Goal: Complete application form

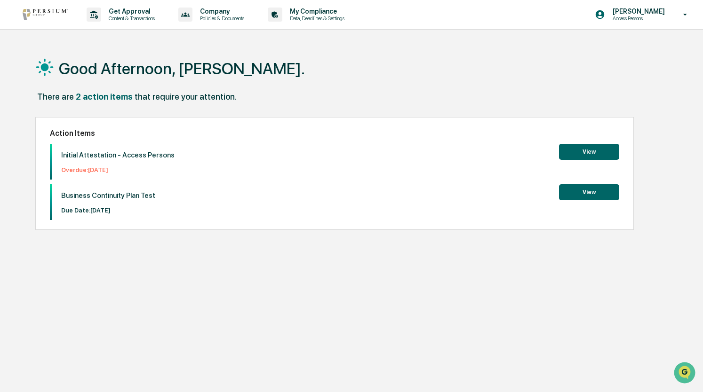
click at [583, 155] on button "View" at bounding box center [589, 152] width 60 height 16
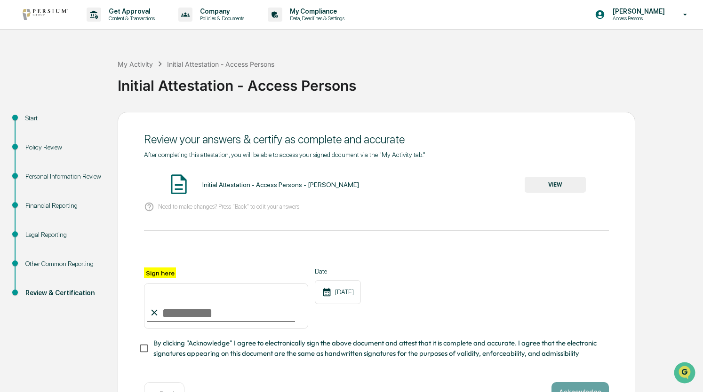
click at [544, 187] on button "VIEW" at bounding box center [555, 185] width 61 height 16
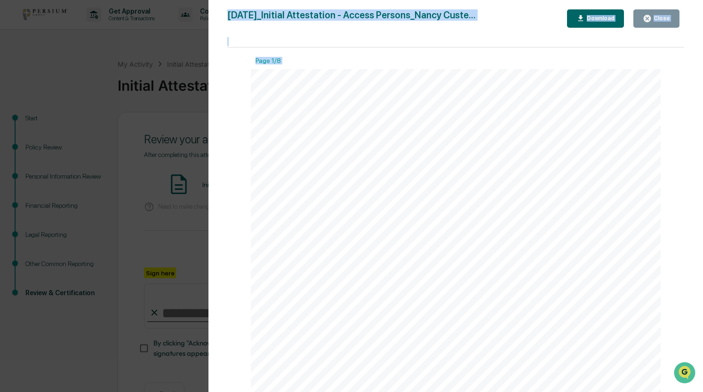
drag, startPoint x: 684, startPoint y: 68, endPoint x: 681, endPoint y: 83, distance: 14.9
click at [681, 83] on div "Version History [DATE] 07:24 PM [PERSON_NAME] [DATE]_Initial Attestation - Acce…" at bounding box center [455, 205] width 495 height 411
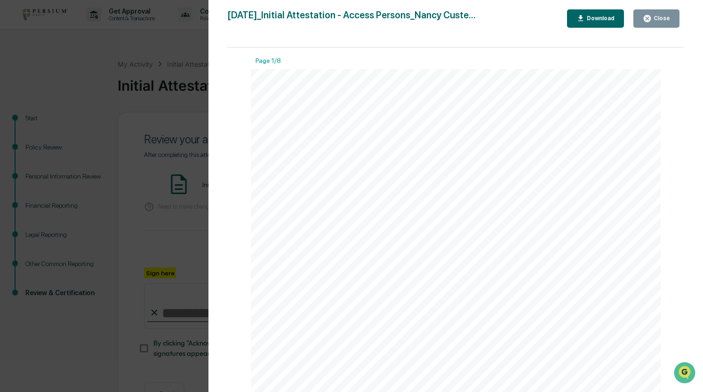
click at [107, 98] on div "Version History [DATE] 07:24 PM [PERSON_NAME] [DATE]_Initial Attestation - Acce…" at bounding box center [351, 196] width 703 height 392
click at [652, 21] on icon "button" at bounding box center [647, 18] width 9 height 9
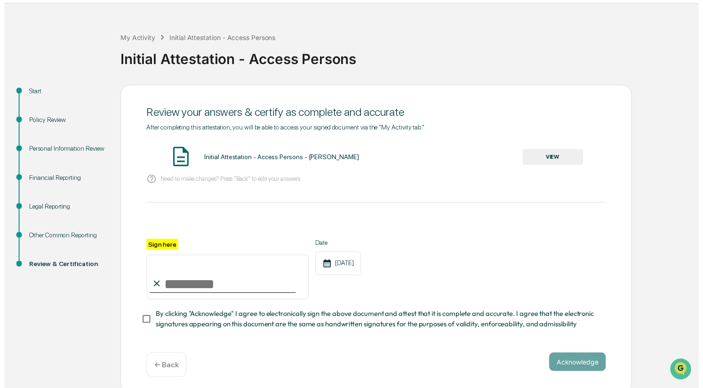
scroll to position [35, 0]
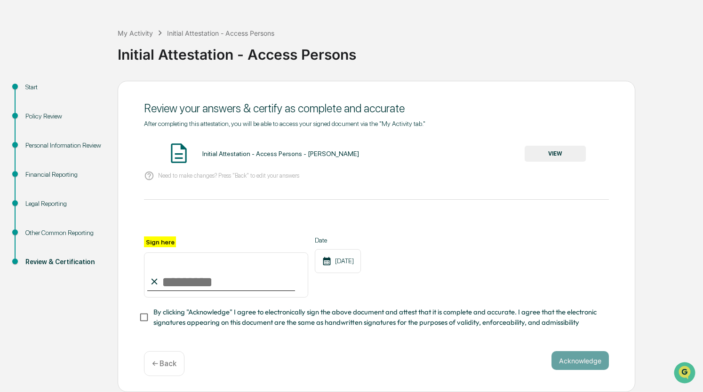
click at [166, 371] on div "← Back" at bounding box center [164, 364] width 40 height 25
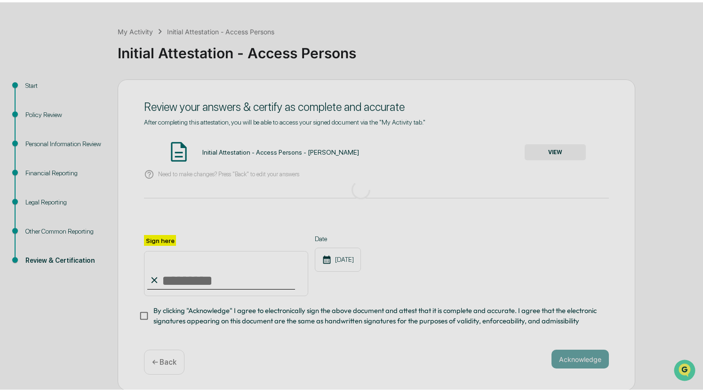
scroll to position [0, 0]
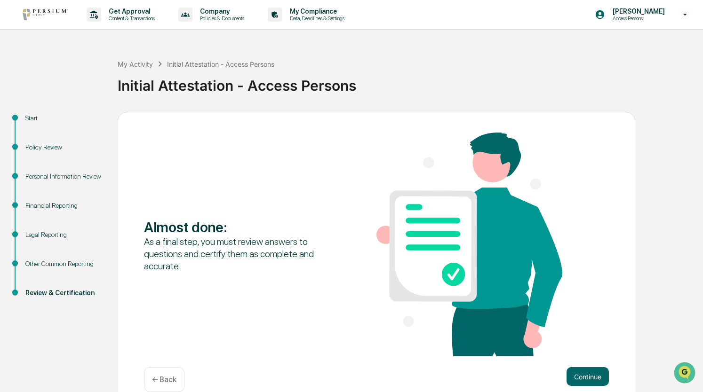
click at [65, 207] on div "Financial Reporting" at bounding box center [63, 206] width 77 height 10
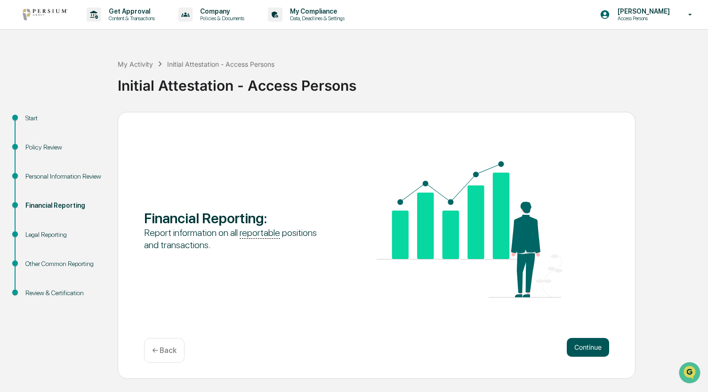
click at [583, 351] on button "Continue" at bounding box center [588, 347] width 42 height 19
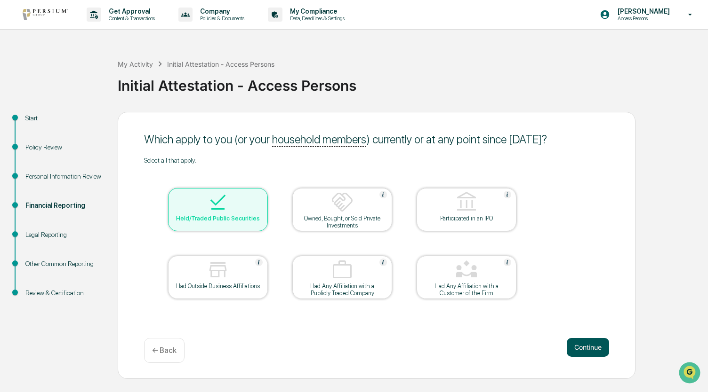
click at [583, 351] on button "Continue" at bounding box center [588, 347] width 42 height 19
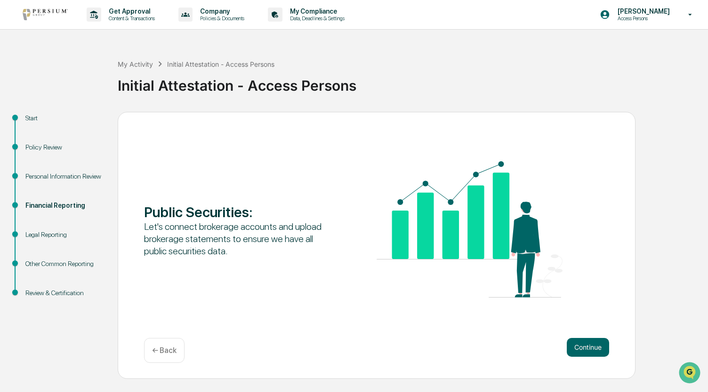
click at [583, 351] on button "Continue" at bounding box center [588, 347] width 42 height 19
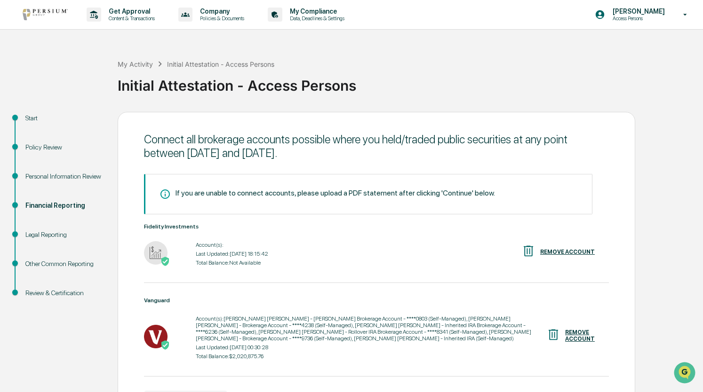
click at [156, 249] on img at bounding box center [156, 253] width 24 height 24
click at [163, 257] on img at bounding box center [164, 261] width 9 height 9
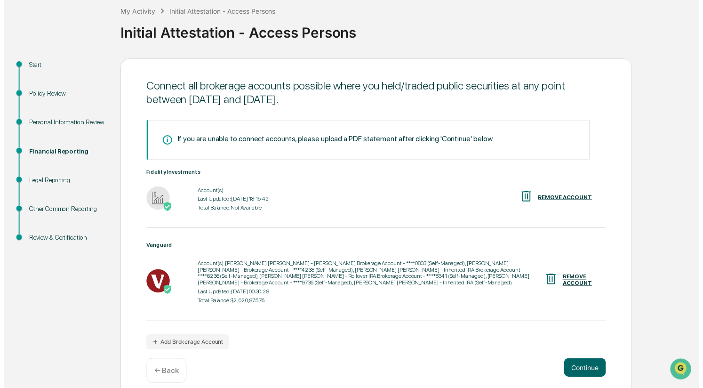
scroll to position [53, 0]
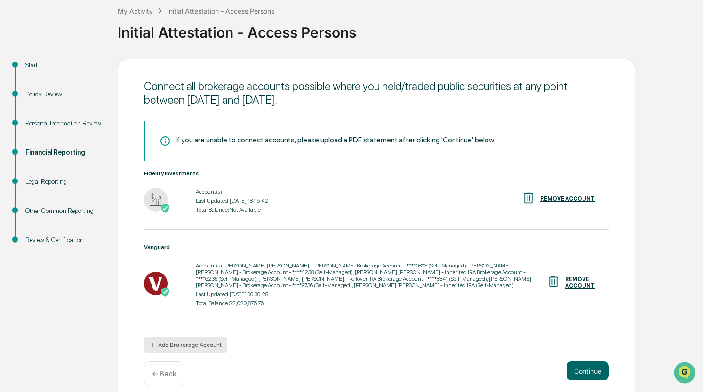
click at [203, 342] on button "Add Brokerage Account" at bounding box center [185, 345] width 83 height 15
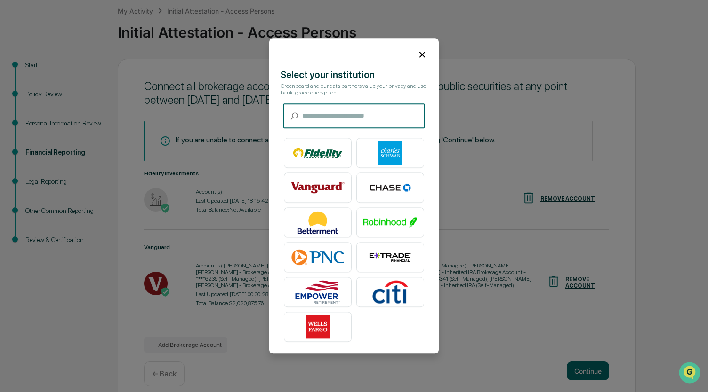
click at [422, 55] on icon at bounding box center [422, 55] width 6 height 6
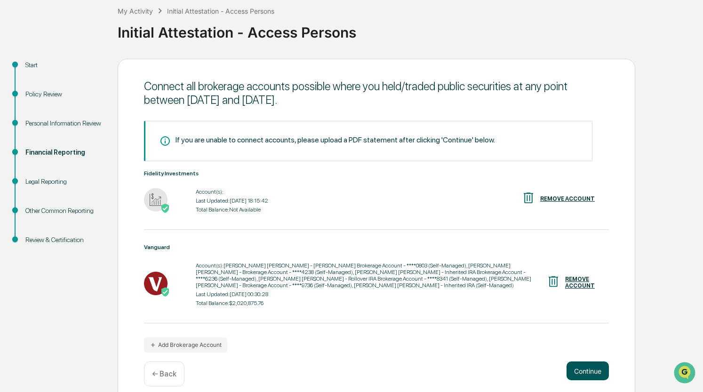
click at [571, 364] on button "Continue" at bounding box center [588, 371] width 42 height 19
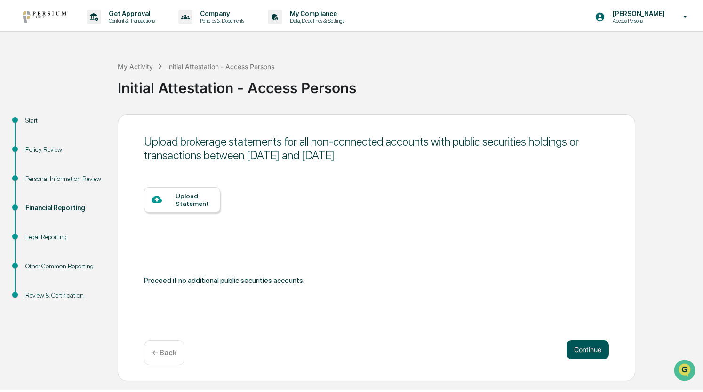
scroll to position [0, 0]
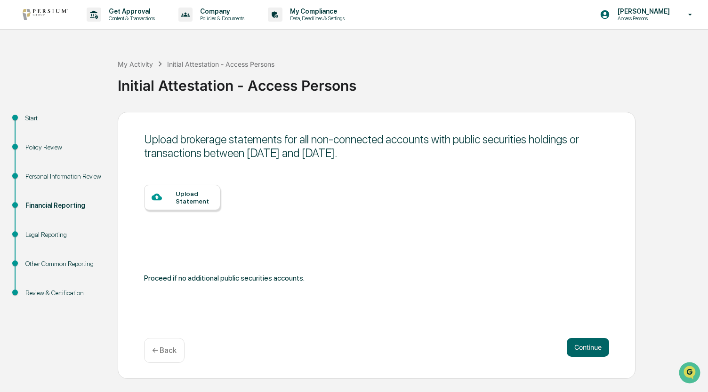
click at [178, 195] on div "Upload Statement" at bounding box center [194, 197] width 37 height 15
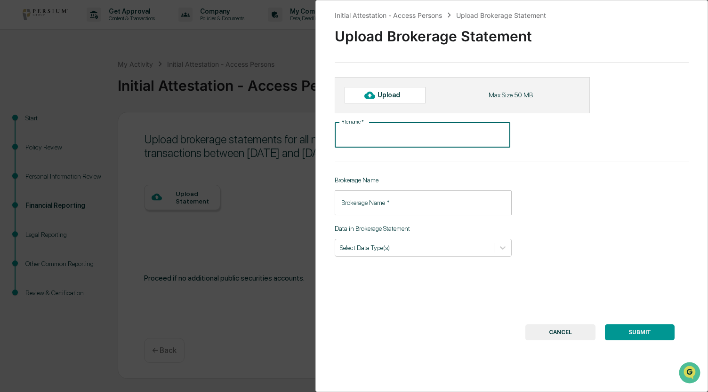
click at [389, 137] on input "File name   *" at bounding box center [423, 135] width 176 height 25
type input "**********"
click at [358, 205] on input "Brokerage Name   *" at bounding box center [423, 203] width 177 height 25
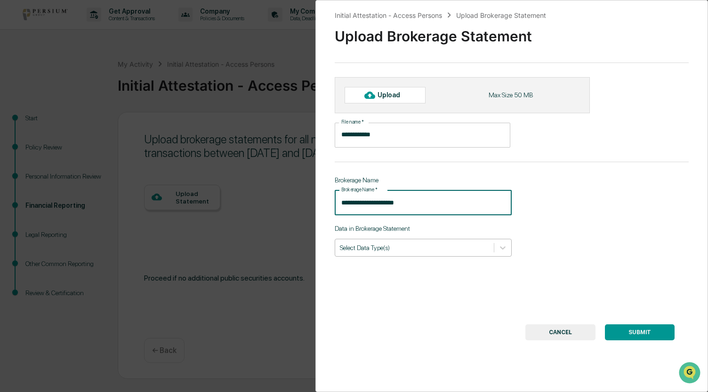
type input "**********"
click at [395, 248] on div at bounding box center [414, 247] width 149 height 9
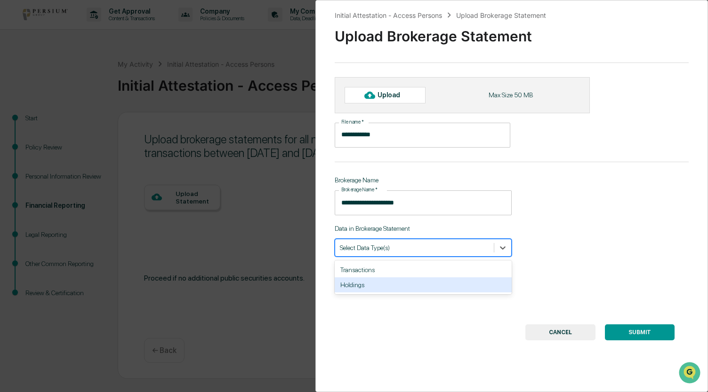
click at [384, 288] on div "Holdings" at bounding box center [423, 285] width 177 height 15
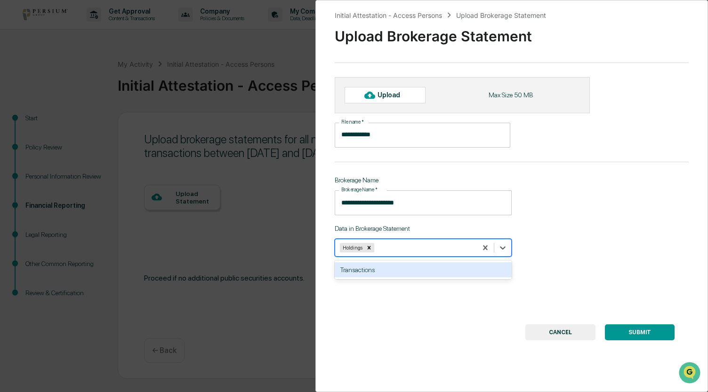
click at [388, 94] on div "Upload" at bounding box center [392, 95] width 31 height 8
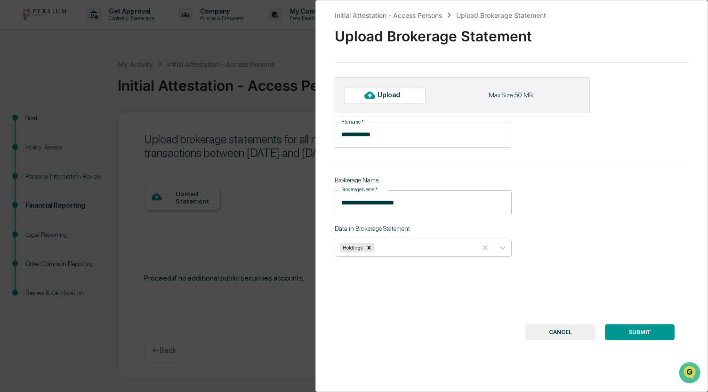
type input "**********"
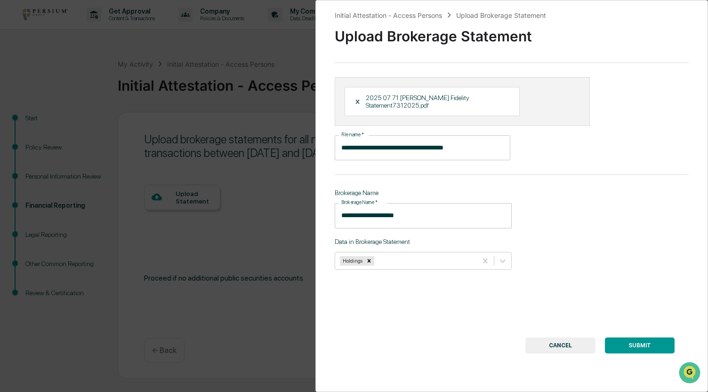
click at [634, 343] on button "SUBMIT" at bounding box center [640, 346] width 70 height 16
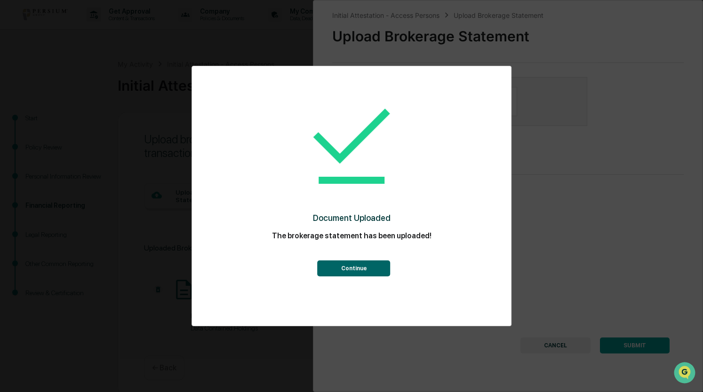
click at [361, 270] on button "Continue" at bounding box center [354, 269] width 73 height 16
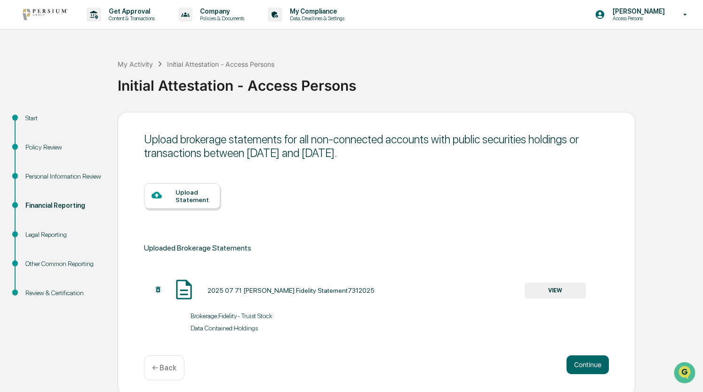
click at [46, 293] on div "Review & Certification" at bounding box center [63, 293] width 77 height 10
click at [574, 371] on button "Continue" at bounding box center [588, 365] width 42 height 19
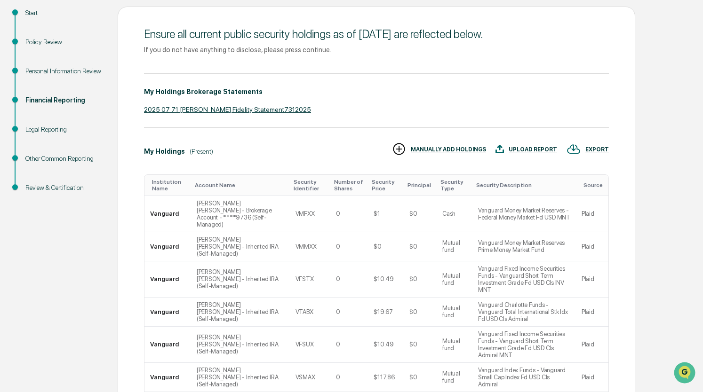
scroll to position [251, 0]
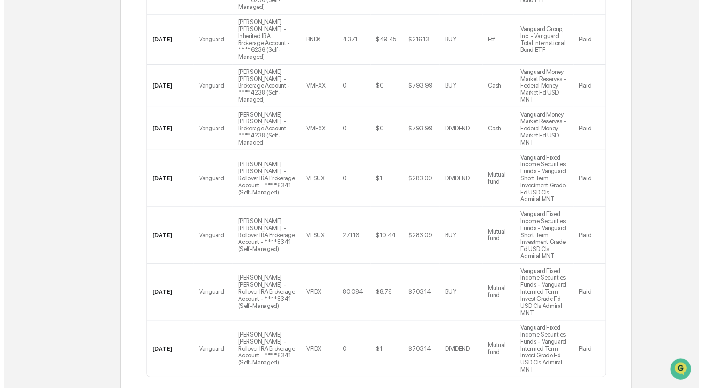
scroll to position [334, 0]
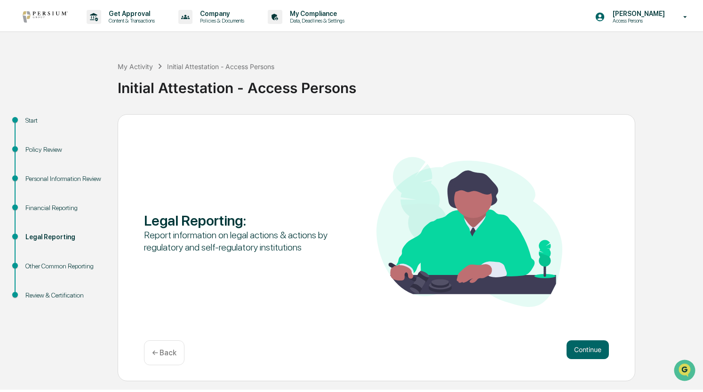
scroll to position [0, 0]
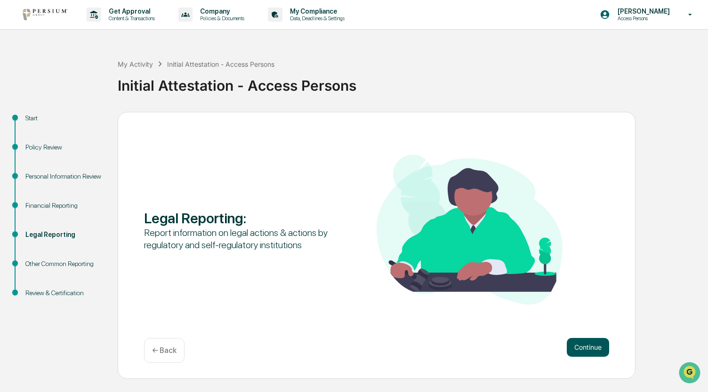
click at [578, 352] on button "Continue" at bounding box center [588, 347] width 42 height 19
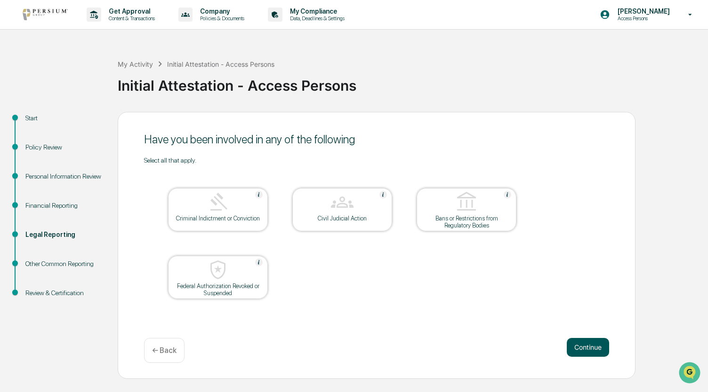
click at [578, 354] on button "Continue" at bounding box center [588, 347] width 42 height 19
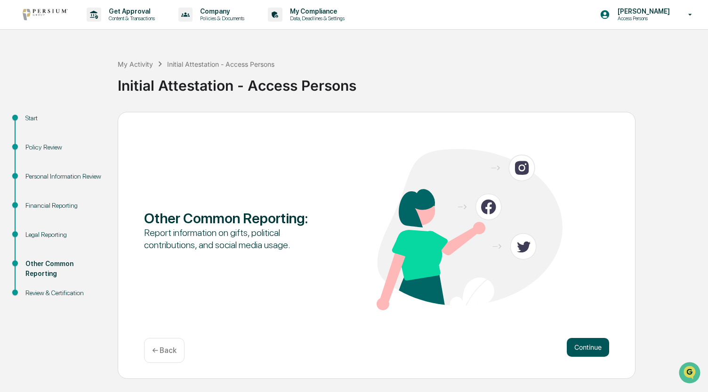
click at [578, 357] on button "Continue" at bounding box center [588, 347] width 42 height 19
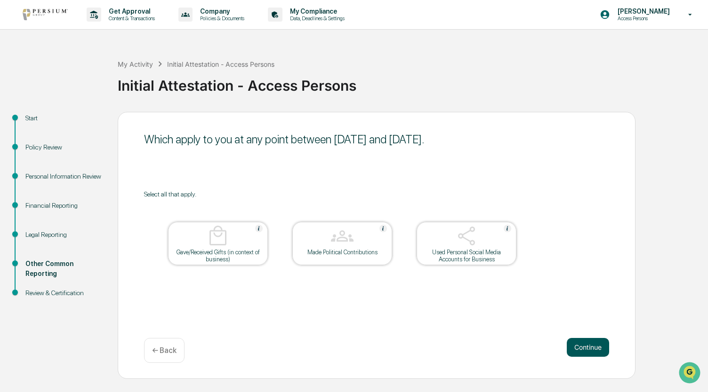
click at [577, 355] on button "Continue" at bounding box center [588, 347] width 42 height 19
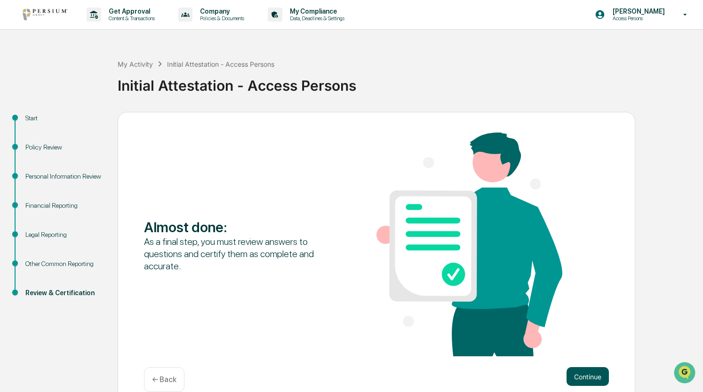
click at [583, 374] on button "Continue" at bounding box center [588, 377] width 42 height 19
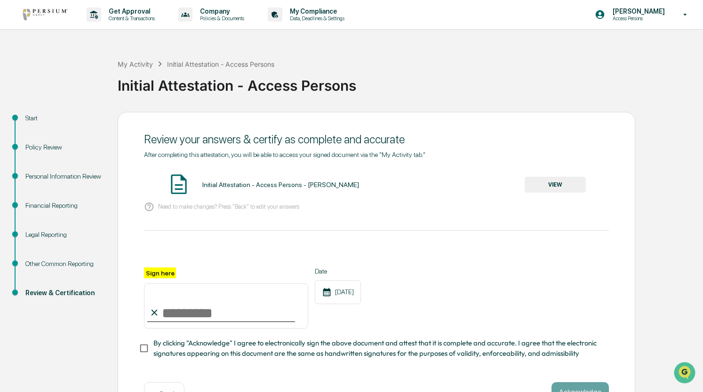
click at [162, 315] on input "Sign here" at bounding box center [226, 306] width 164 height 45
type input "**********"
click at [137, 355] on div "**********" at bounding box center [377, 268] width 518 height 312
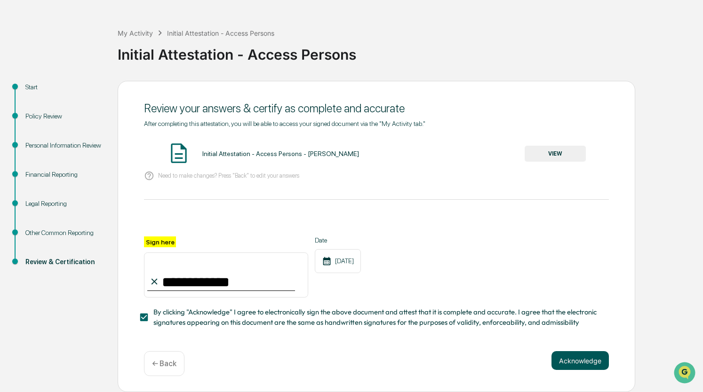
click at [562, 360] on button "Acknowledge" at bounding box center [580, 361] width 57 height 19
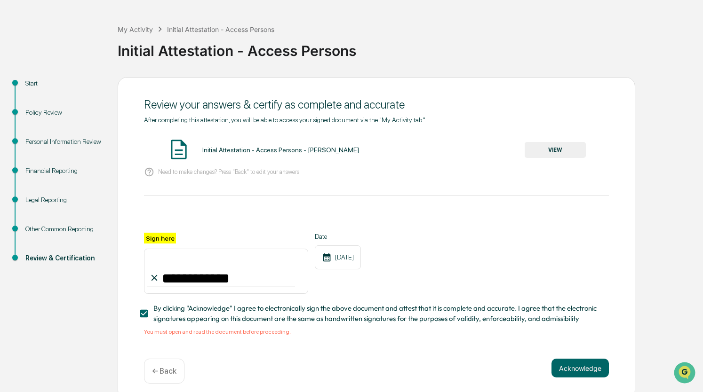
click at [167, 147] on img at bounding box center [179, 150] width 24 height 24
click at [180, 160] on img at bounding box center [179, 150] width 24 height 24
click at [534, 152] on button "VIEW" at bounding box center [555, 150] width 61 height 16
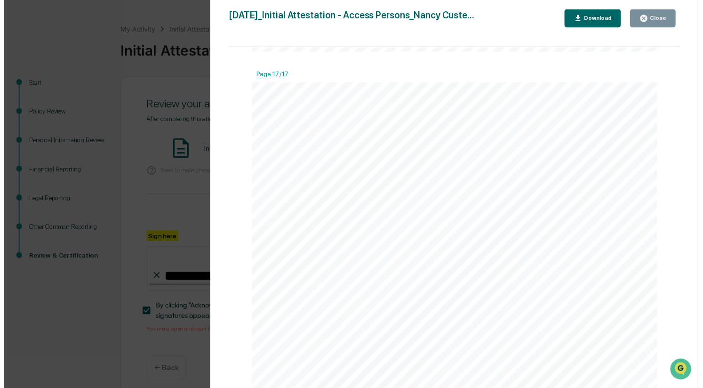
scroll to position [8047, 0]
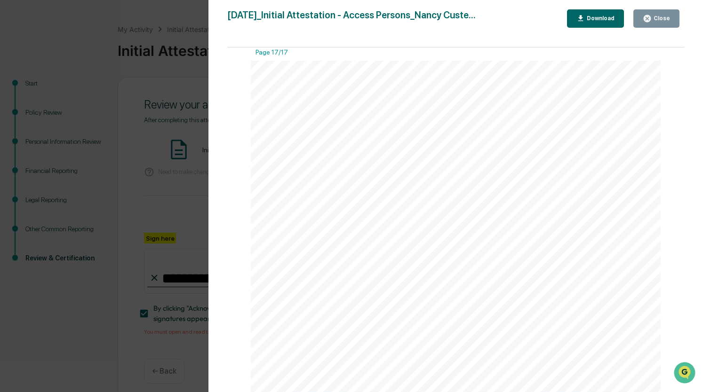
click at [657, 20] on div "Close" at bounding box center [661, 18] width 18 height 7
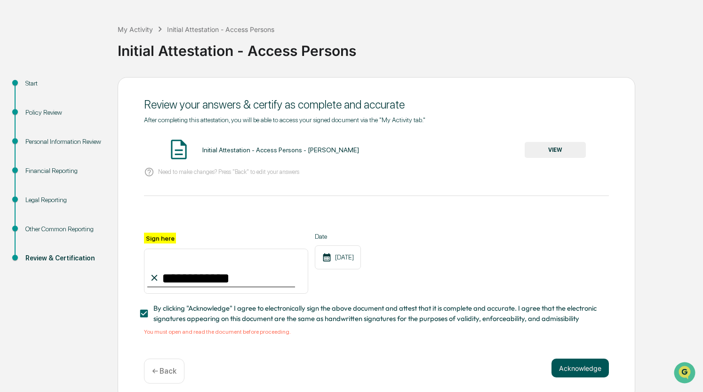
click at [590, 369] on button "Acknowledge" at bounding box center [580, 368] width 57 height 19
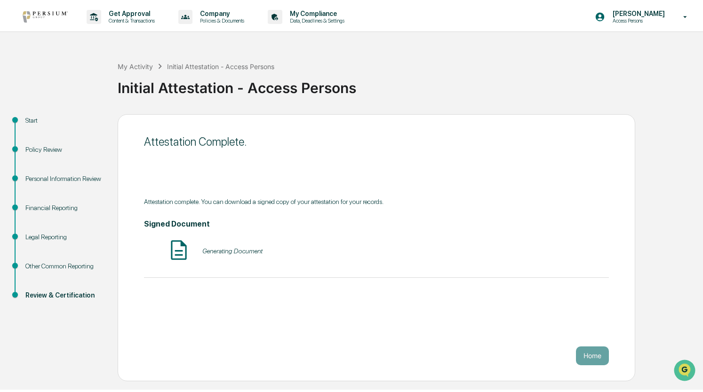
scroll to position [0, 0]
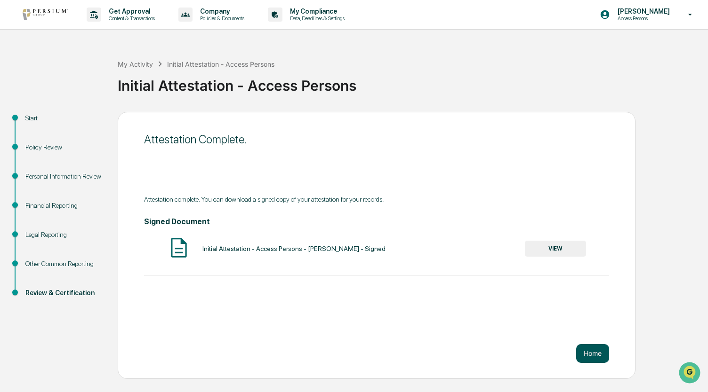
click at [597, 354] on button "Home" at bounding box center [592, 353] width 33 height 19
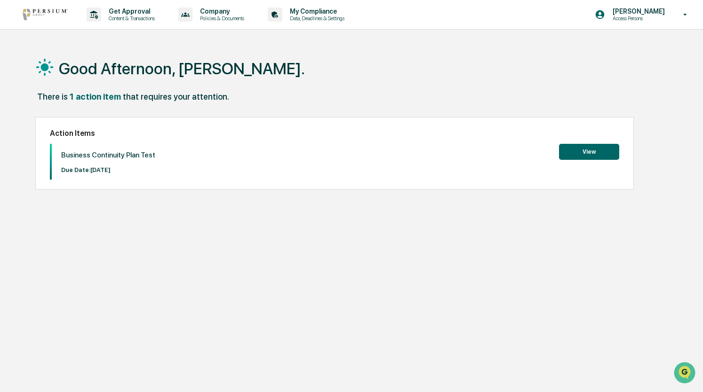
click at [594, 151] on button "View" at bounding box center [589, 152] width 60 height 16
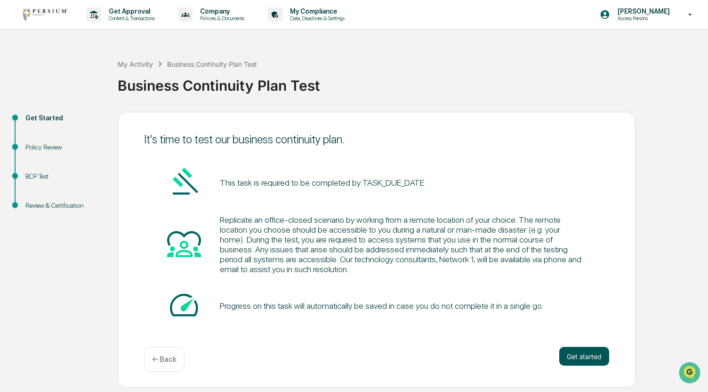
click at [575, 360] on button "Get started" at bounding box center [584, 356] width 50 height 19
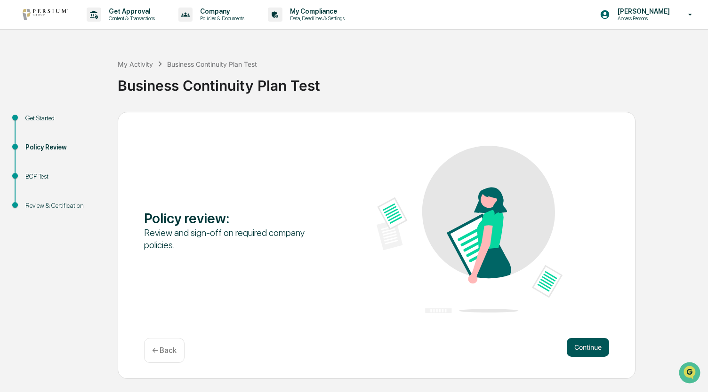
click at [575, 347] on button "Continue" at bounding box center [588, 347] width 42 height 19
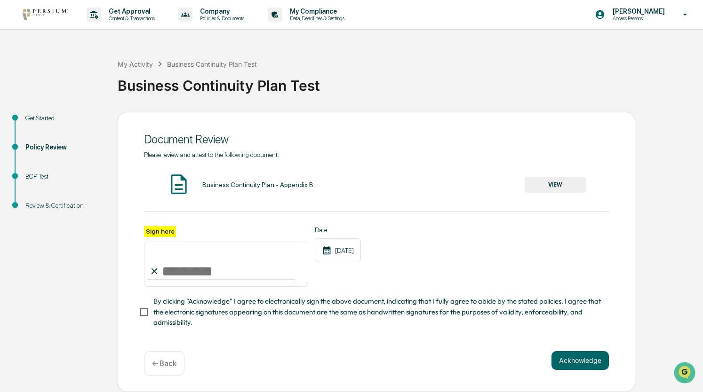
click at [558, 187] on button "VIEW" at bounding box center [555, 185] width 61 height 16
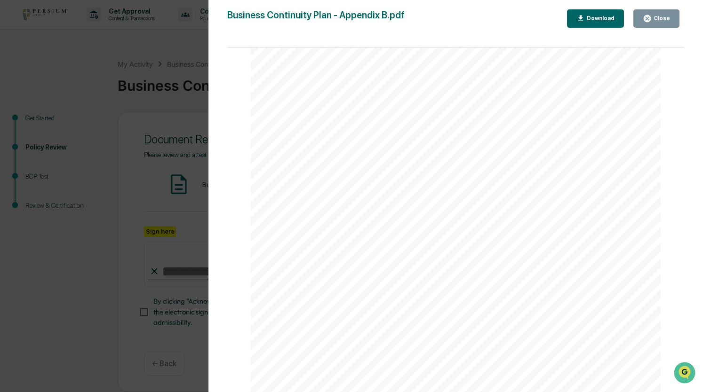
scroll to position [1331, 0]
click at [654, 15] on div "Close" at bounding box center [661, 18] width 18 height 7
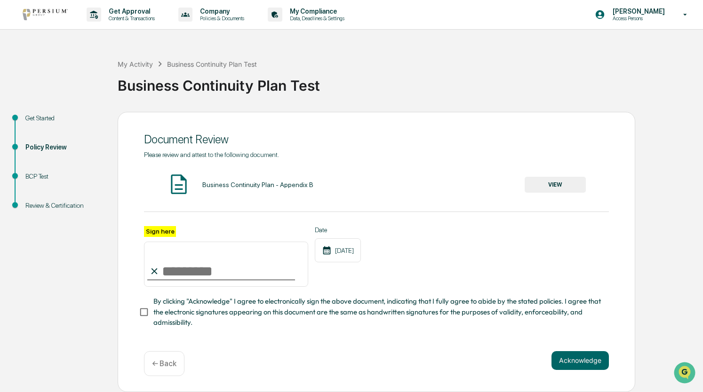
click at [186, 266] on input "Sign here" at bounding box center [226, 264] width 164 height 45
type input "**********"
click at [577, 361] on button "Acknowledge" at bounding box center [580, 361] width 57 height 19
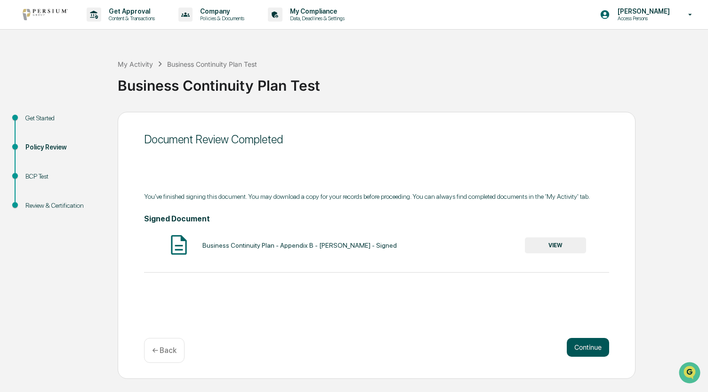
click at [602, 344] on button "Continue" at bounding box center [588, 347] width 42 height 19
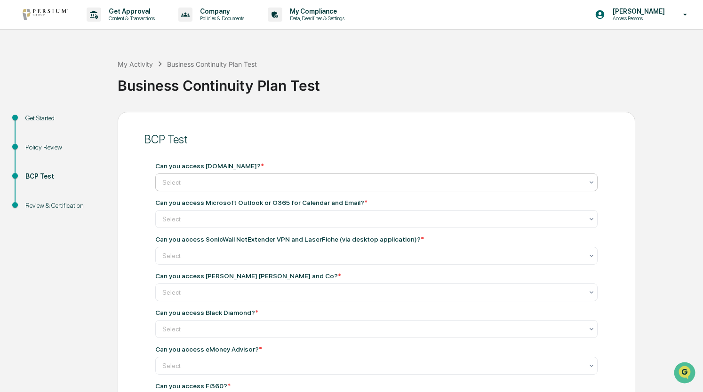
click at [218, 184] on div at bounding box center [372, 182] width 421 height 9
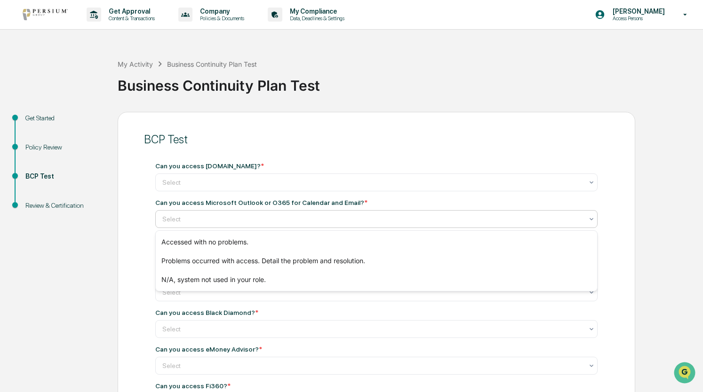
click at [238, 217] on div at bounding box center [372, 219] width 421 height 9
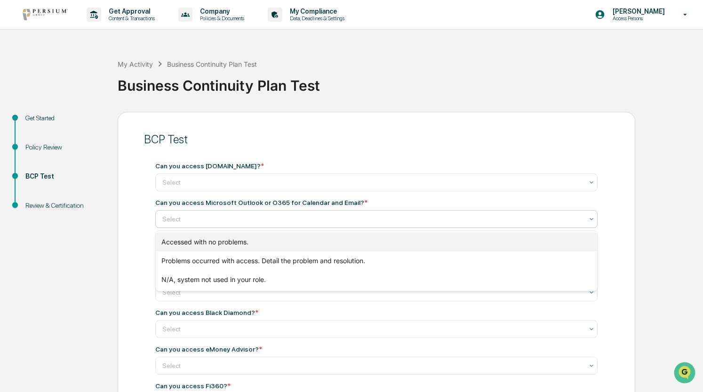
click at [220, 241] on div "Accessed with no problems." at bounding box center [377, 242] width 442 height 19
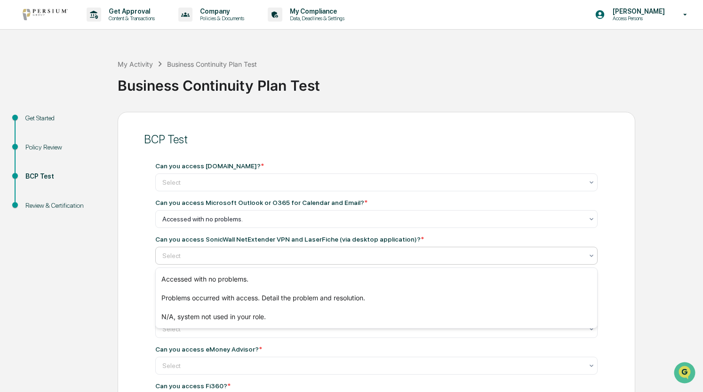
click at [204, 263] on div "Select" at bounding box center [373, 255] width 430 height 13
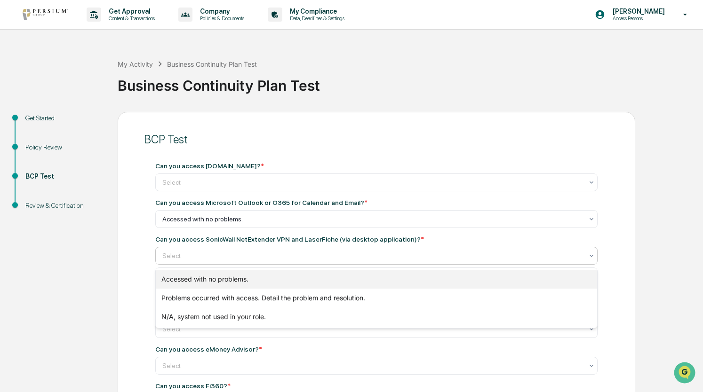
click at [206, 280] on div "Accessed with no problems." at bounding box center [377, 279] width 442 height 19
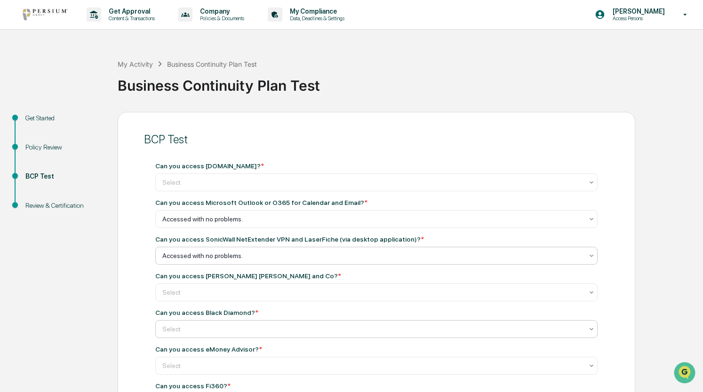
click at [182, 187] on div at bounding box center [372, 182] width 421 height 9
click at [172, 329] on div at bounding box center [372, 329] width 421 height 9
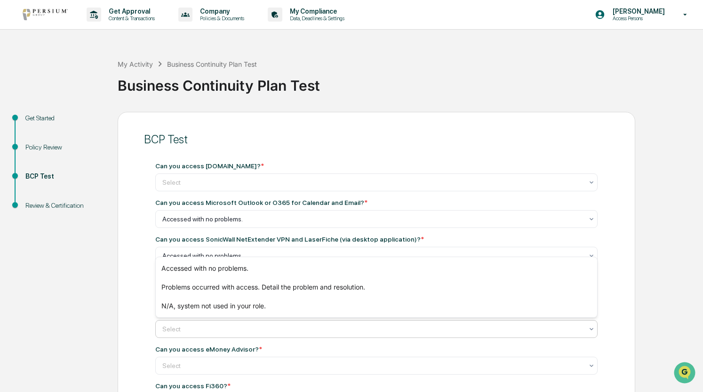
click at [172, 329] on div at bounding box center [372, 329] width 421 height 9
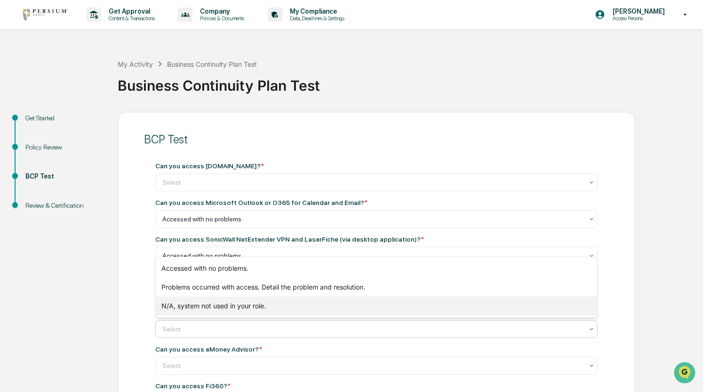
click at [184, 306] on div "N/A, system not used in your role." at bounding box center [377, 306] width 442 height 19
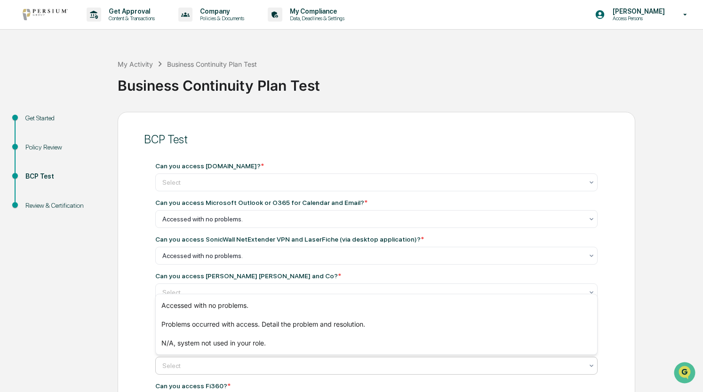
click at [183, 369] on div at bounding box center [372, 365] width 421 height 9
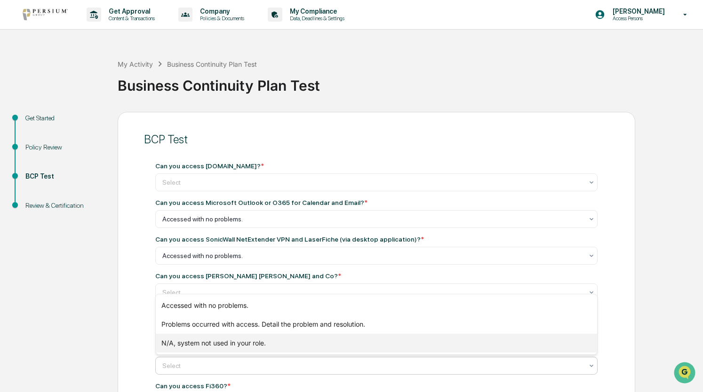
click at [191, 341] on div "N/A, system not used in your role." at bounding box center [377, 343] width 442 height 19
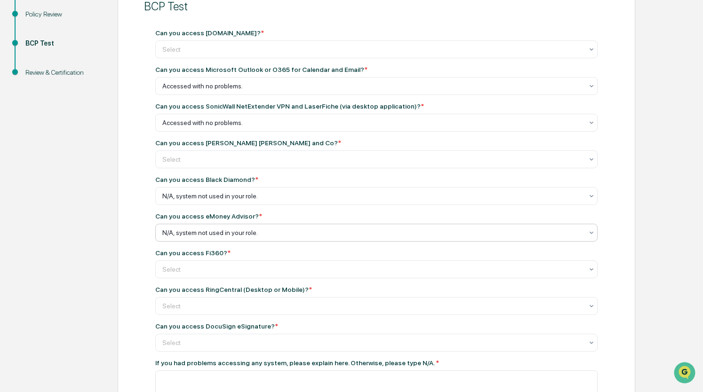
scroll to position [147, 0]
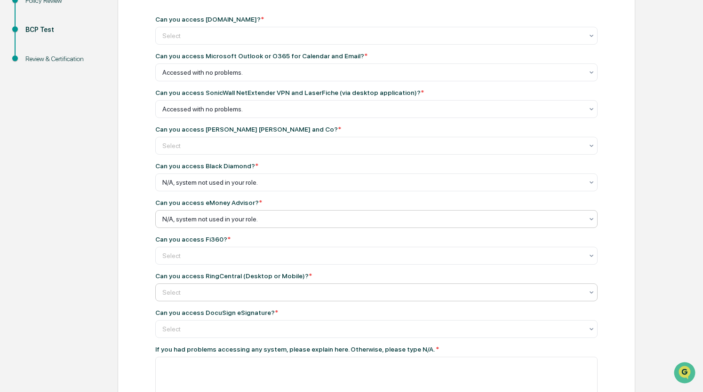
click at [176, 40] on div at bounding box center [372, 35] width 421 height 9
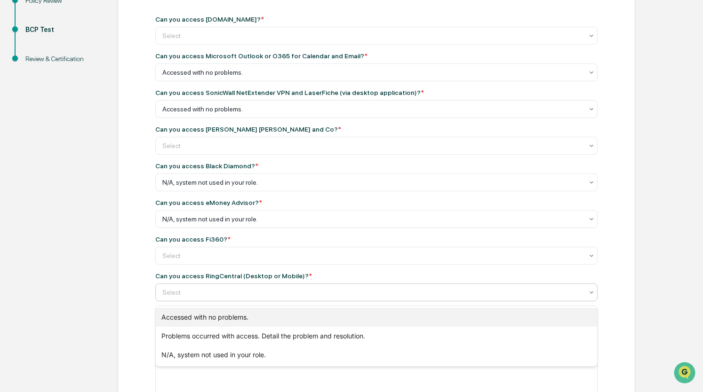
click at [175, 317] on div "Accessed with no problems." at bounding box center [377, 317] width 442 height 19
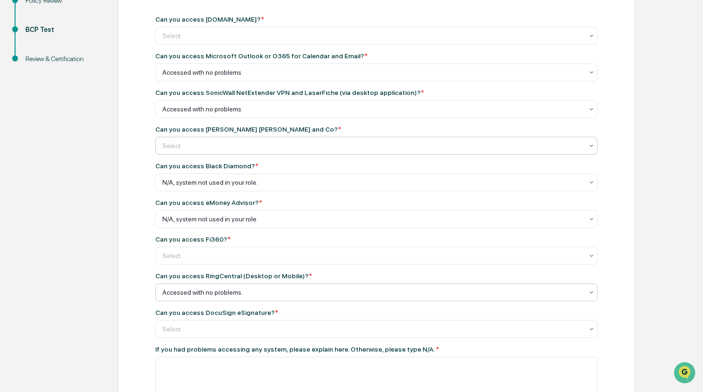
click at [176, 40] on div at bounding box center [372, 35] width 421 height 9
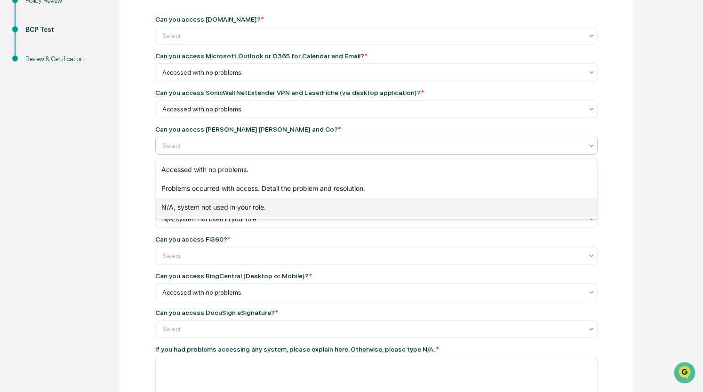
click at [181, 209] on div "N/A, system not used in your role." at bounding box center [377, 207] width 442 height 19
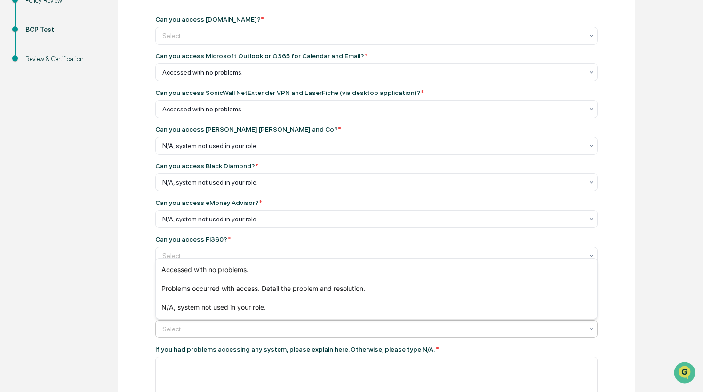
click at [169, 331] on div at bounding box center [372, 329] width 421 height 9
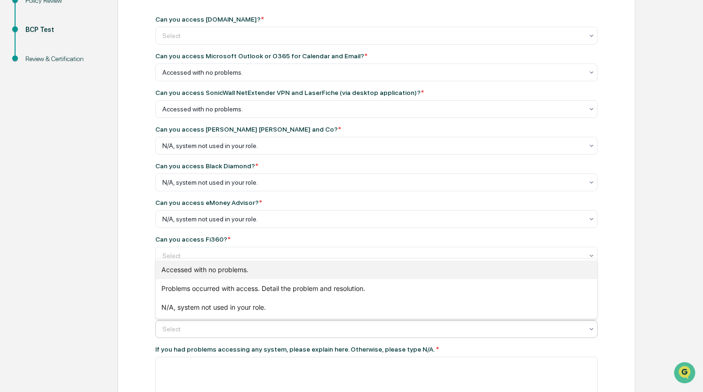
click at [181, 272] on div "Accessed with no problems." at bounding box center [377, 270] width 442 height 19
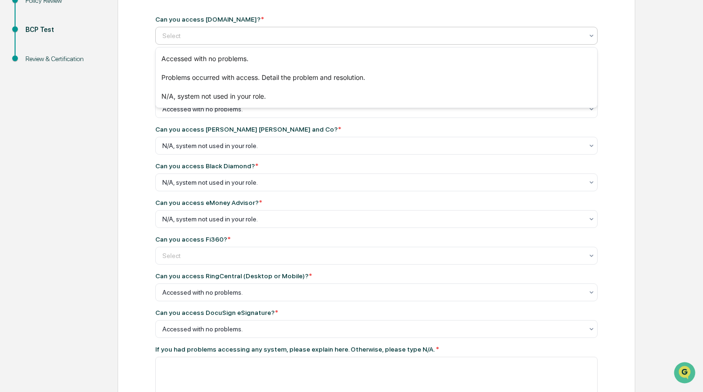
click at [164, 34] on div at bounding box center [372, 35] width 421 height 9
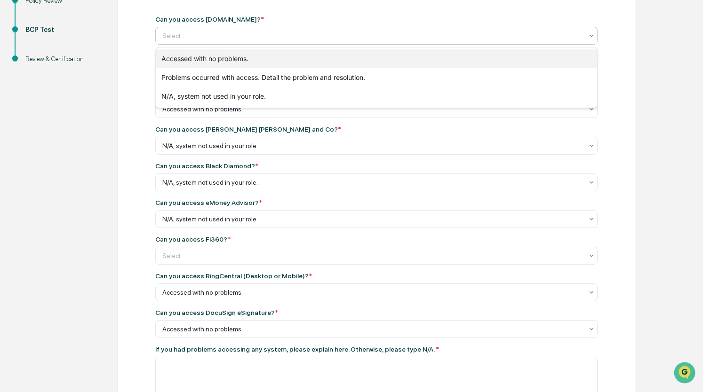
click at [182, 60] on div "Accessed with no problems." at bounding box center [377, 58] width 442 height 19
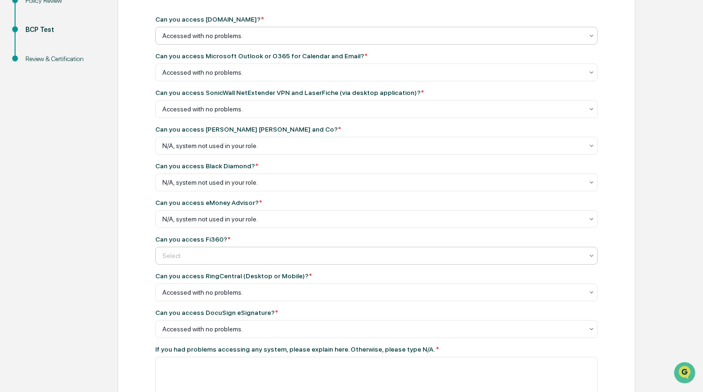
click at [177, 77] on div at bounding box center [372, 72] width 421 height 9
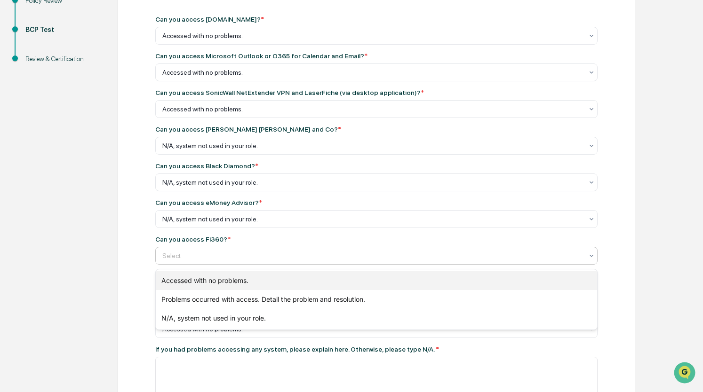
click at [182, 286] on div "Accessed with no problems." at bounding box center [377, 281] width 442 height 19
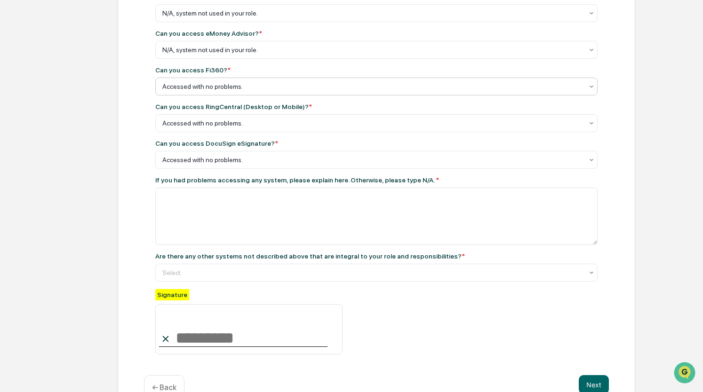
scroll to position [317, 0]
click at [177, 279] on div "Select" at bounding box center [373, 271] width 430 height 13
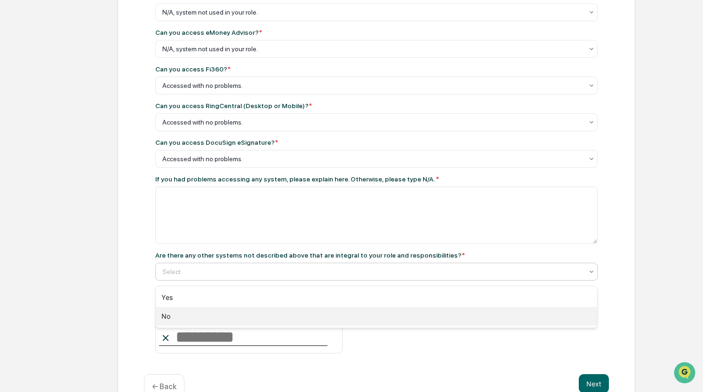
click at [176, 320] on div "No" at bounding box center [377, 316] width 442 height 19
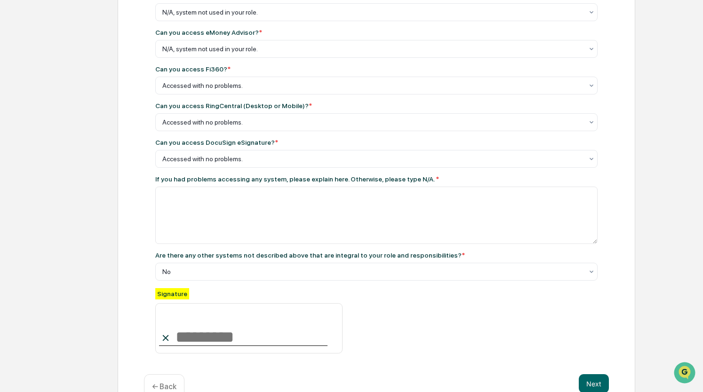
click at [183, 351] on input at bounding box center [248, 329] width 187 height 51
type input "**********"
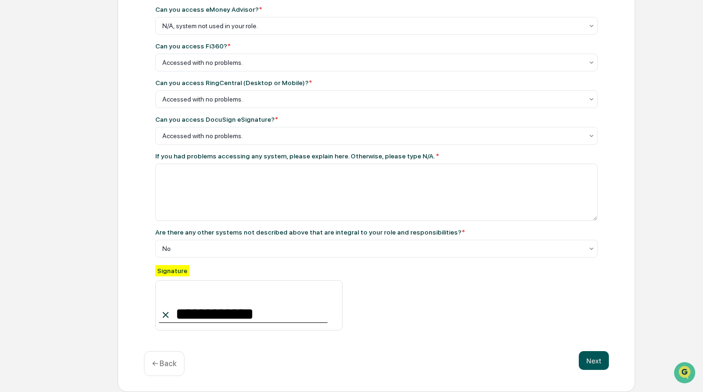
click at [594, 364] on button "Next" at bounding box center [594, 361] width 30 height 19
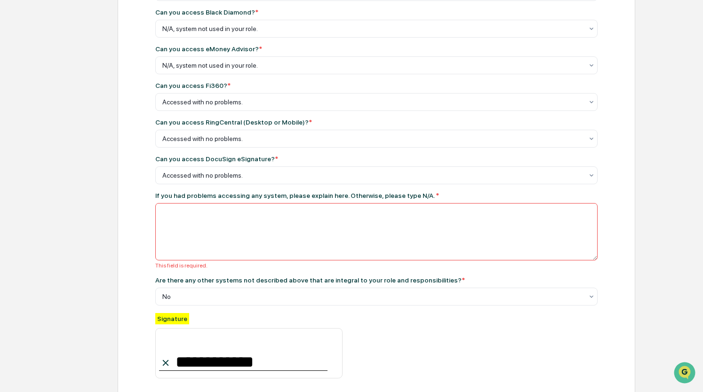
scroll to position [301, 0]
click at [181, 226] on textarea at bounding box center [376, 231] width 442 height 57
type textarea "***"
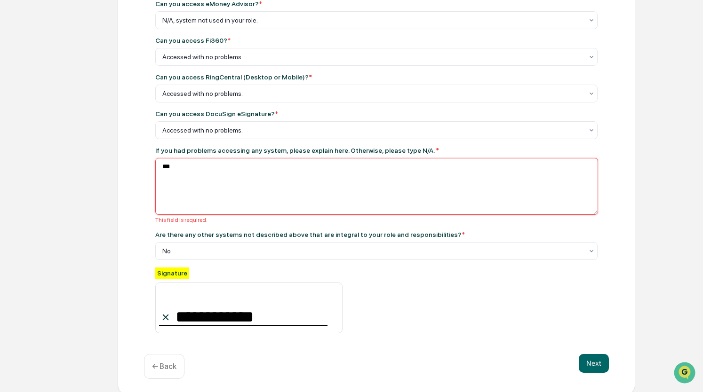
scroll to position [347, 0]
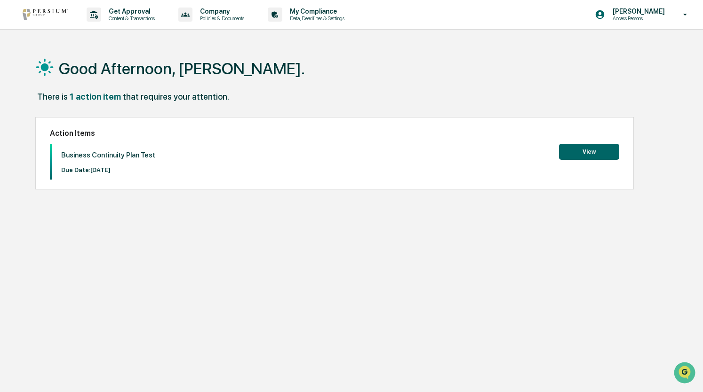
click at [582, 147] on button "View" at bounding box center [589, 152] width 60 height 16
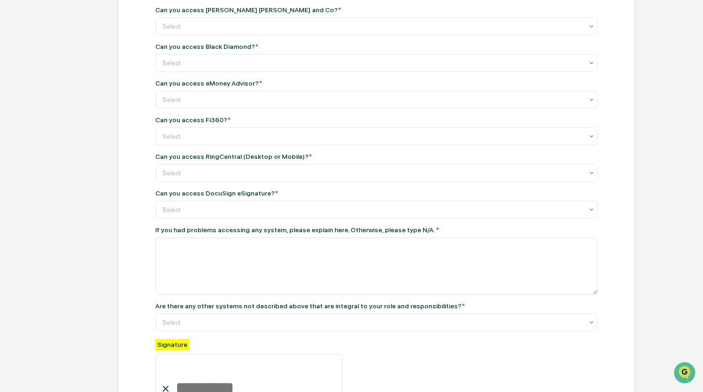
scroll to position [346, 0]
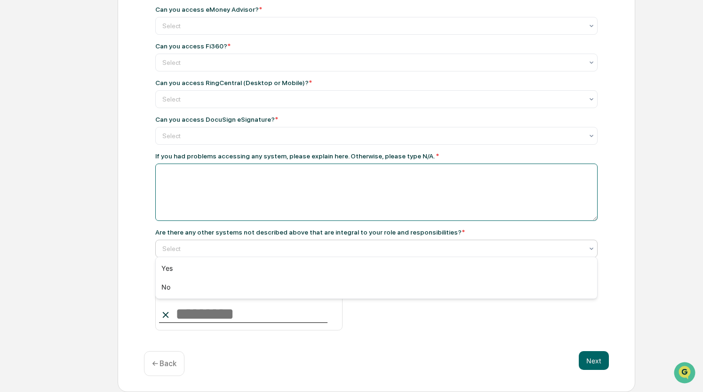
click at [193, 182] on textarea at bounding box center [376, 192] width 442 height 57
type textarea "***"
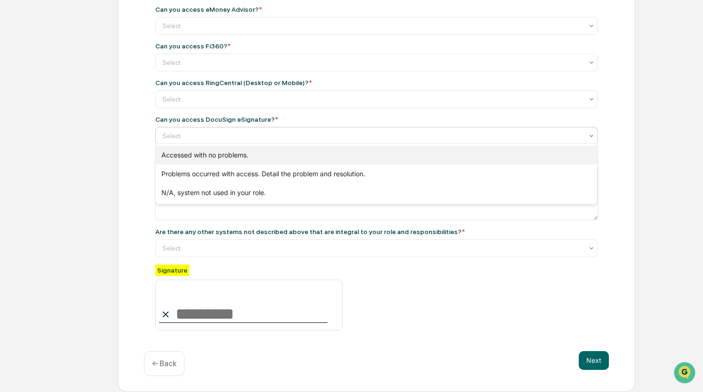
click at [212, 150] on div "Accessed with no problems." at bounding box center [377, 155] width 442 height 19
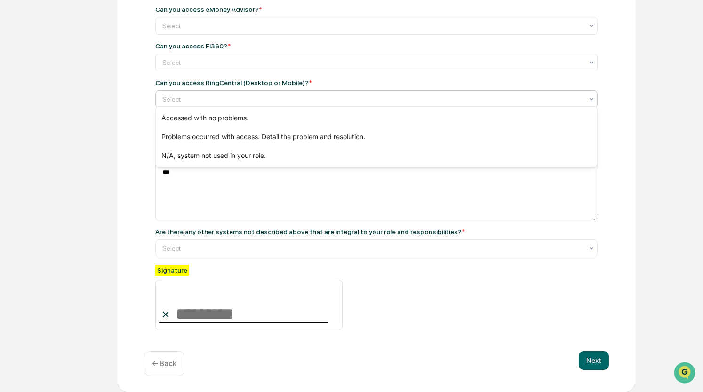
click at [184, 99] on div at bounding box center [372, 99] width 421 height 9
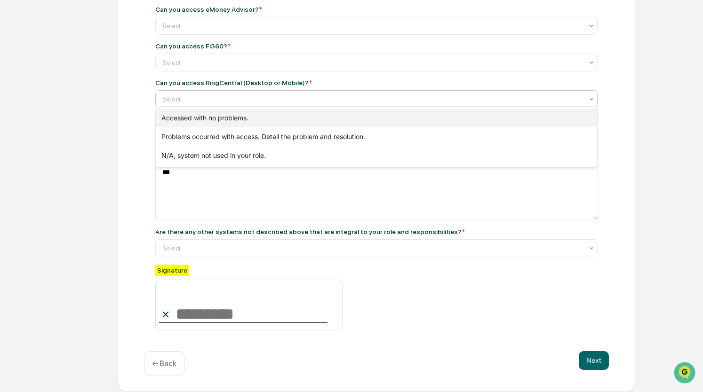
click at [190, 118] on div "Accessed with no problems." at bounding box center [377, 118] width 442 height 19
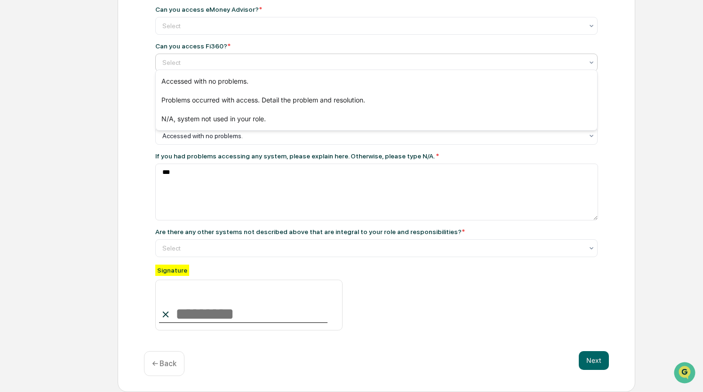
click at [177, 58] on div at bounding box center [372, 62] width 421 height 9
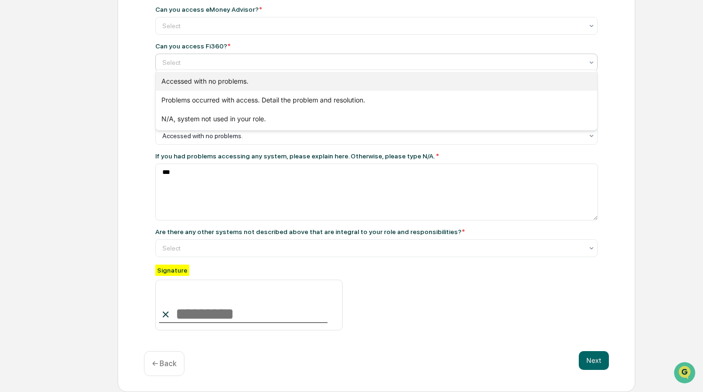
click at [181, 78] on div "Accessed with no problems." at bounding box center [377, 81] width 442 height 19
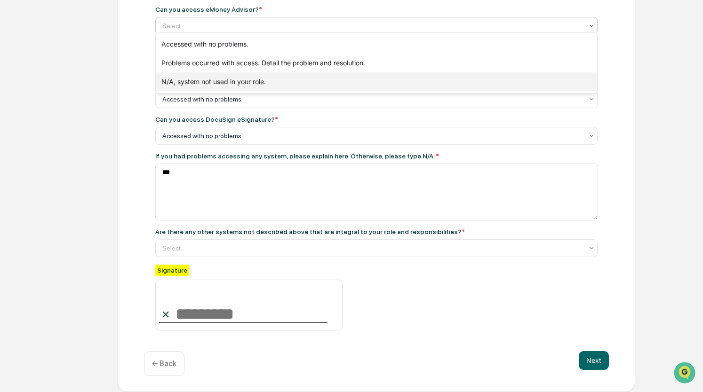
click at [187, 82] on div "N/A, system not used in your role." at bounding box center [377, 81] width 442 height 19
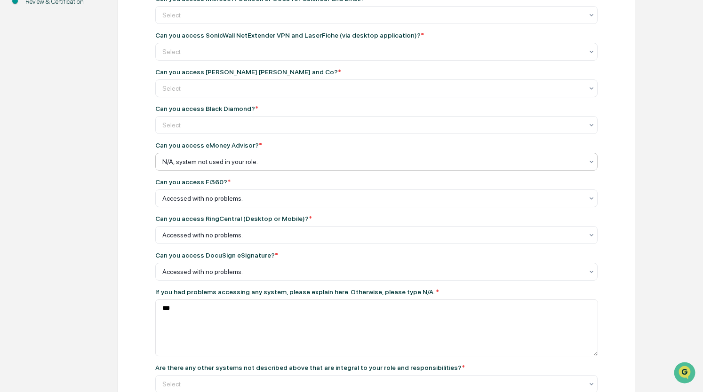
scroll to position [204, 0]
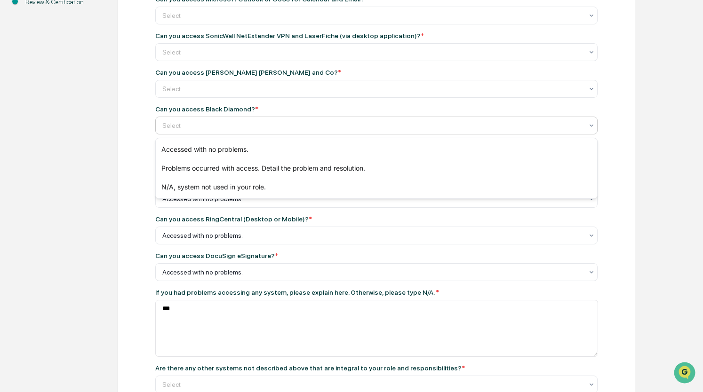
click at [176, 127] on div at bounding box center [372, 125] width 421 height 9
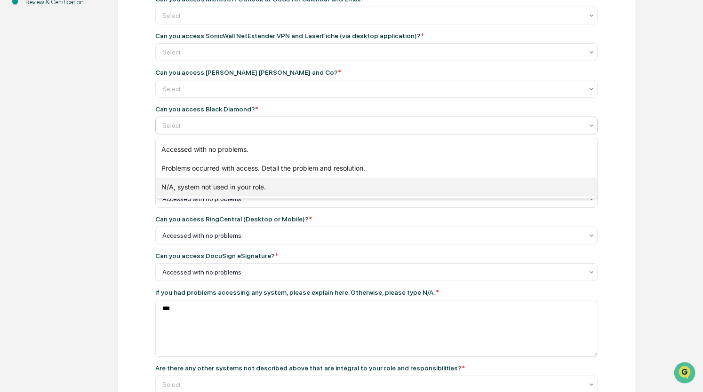
click at [177, 192] on div "N/A, system not used in your role." at bounding box center [377, 187] width 442 height 19
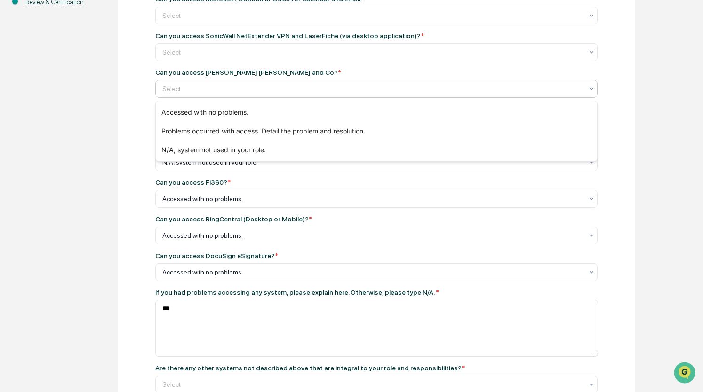
click at [178, 94] on div at bounding box center [372, 88] width 421 height 9
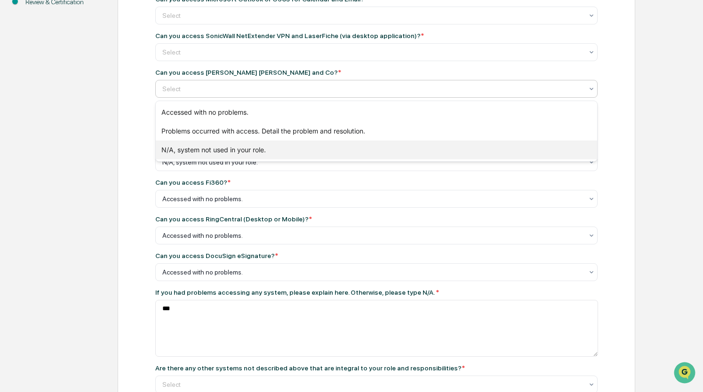
click at [179, 152] on div "N/A, system not used in your role." at bounding box center [377, 150] width 442 height 19
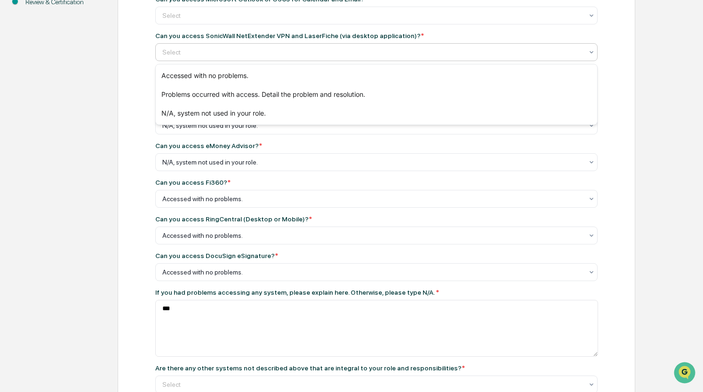
click at [184, 53] on div at bounding box center [372, 52] width 421 height 9
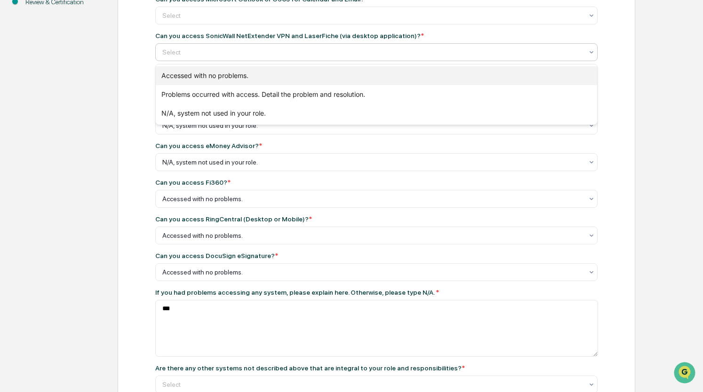
click at [179, 80] on div "Accessed with no problems." at bounding box center [377, 75] width 442 height 19
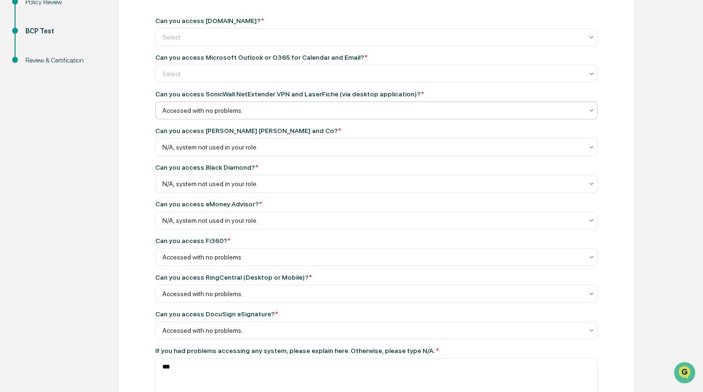
scroll to position [144, 0]
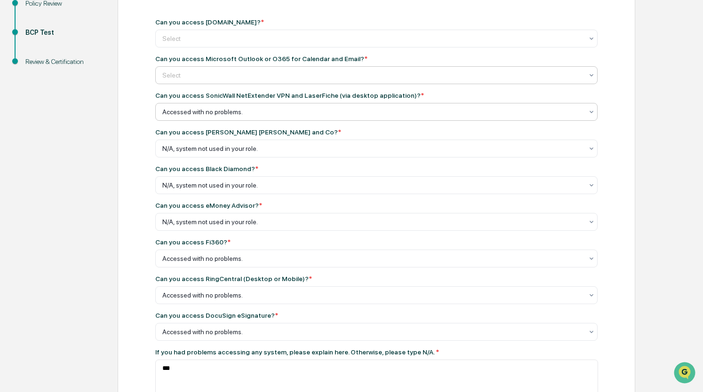
click at [166, 43] on div at bounding box center [372, 38] width 421 height 9
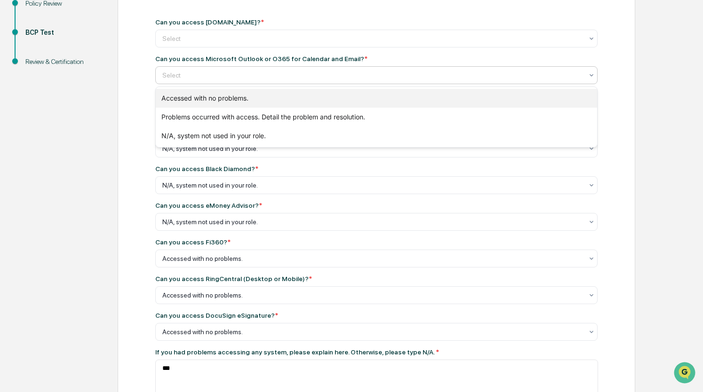
click at [171, 100] on div "Accessed with no problems." at bounding box center [377, 98] width 442 height 19
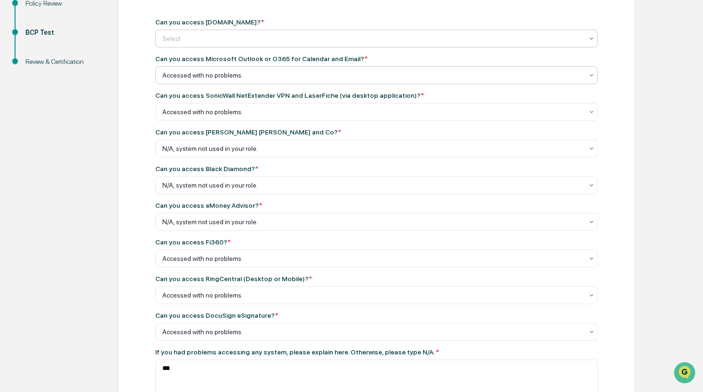
click at [166, 41] on div at bounding box center [372, 38] width 421 height 9
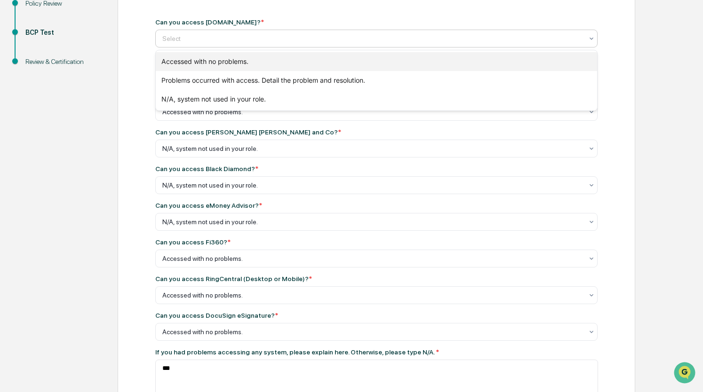
click at [169, 62] on div "Accessed with no problems." at bounding box center [377, 61] width 442 height 19
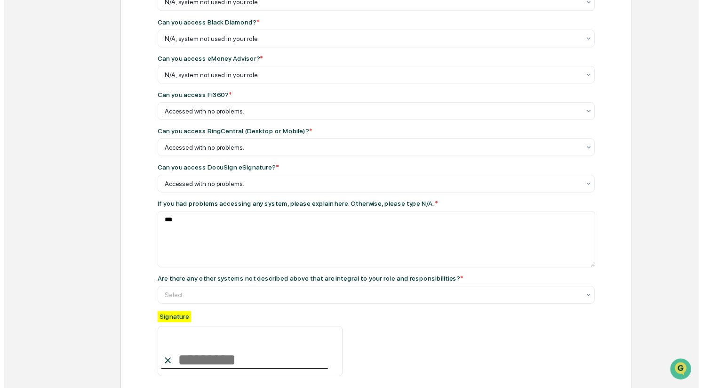
scroll to position [346, 0]
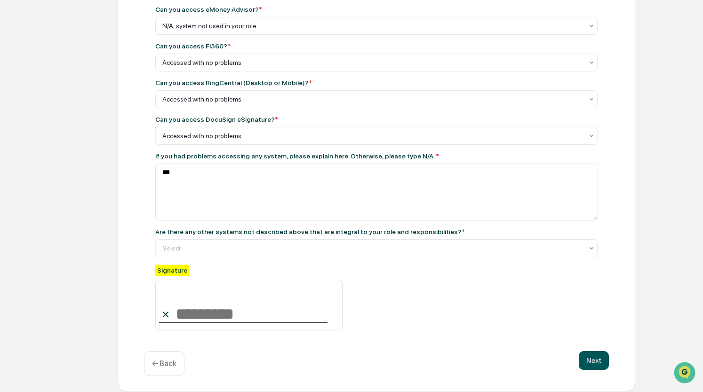
click at [586, 364] on button "Next" at bounding box center [594, 361] width 30 height 19
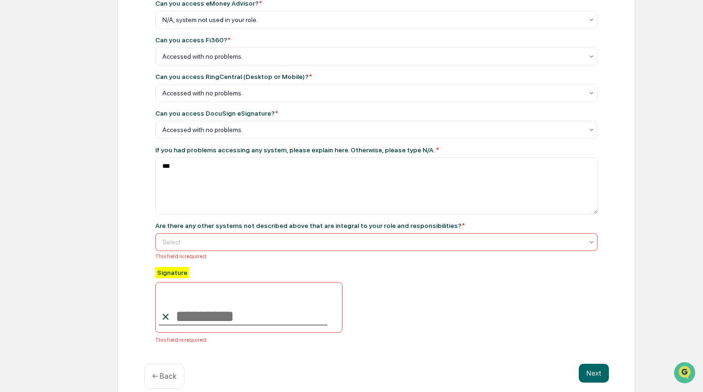
click at [203, 246] on div at bounding box center [372, 242] width 421 height 9
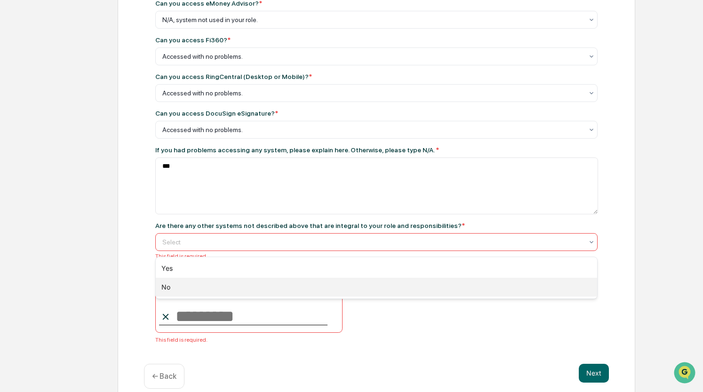
click at [175, 288] on div "No" at bounding box center [377, 287] width 442 height 19
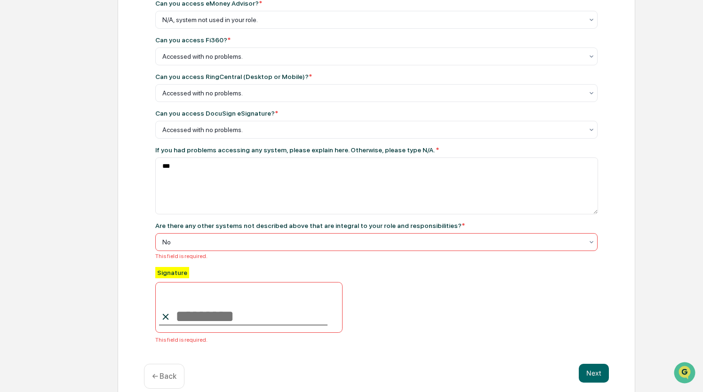
click at [211, 322] on input at bounding box center [248, 307] width 187 height 51
type input "**********"
click at [594, 382] on button "Next" at bounding box center [594, 373] width 30 height 19
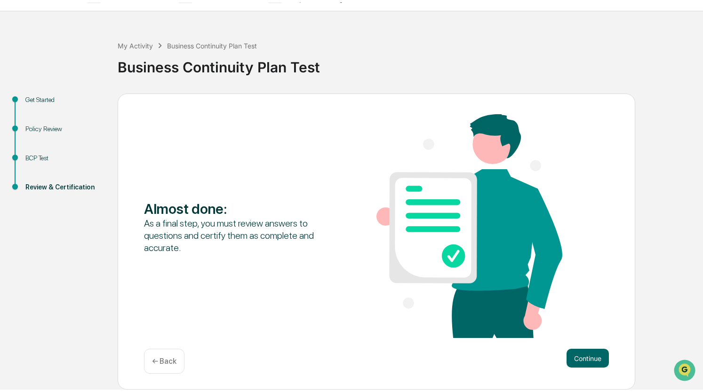
scroll to position [0, 0]
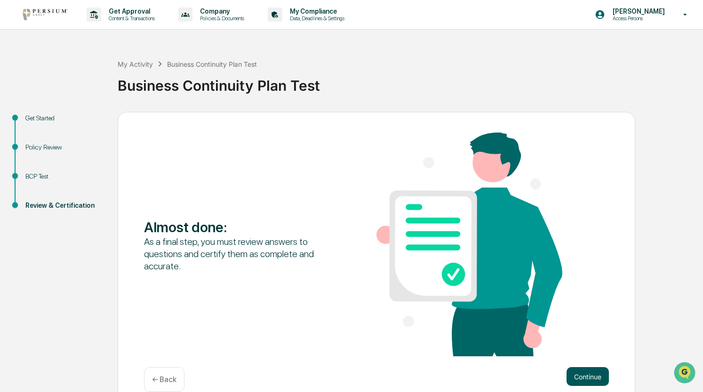
click at [588, 382] on button "Continue" at bounding box center [588, 377] width 42 height 19
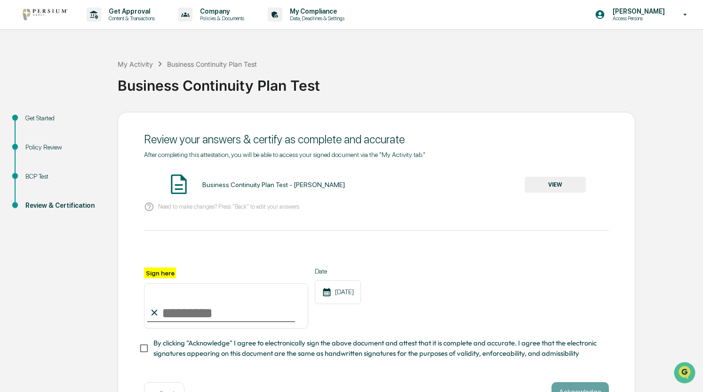
click at [545, 177] on button "VIEW" at bounding box center [555, 185] width 61 height 16
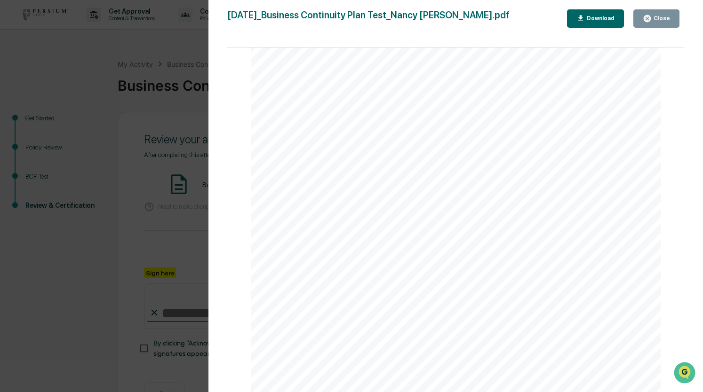
scroll to position [823, 0]
click at [647, 24] on button "Close" at bounding box center [656, 18] width 46 height 18
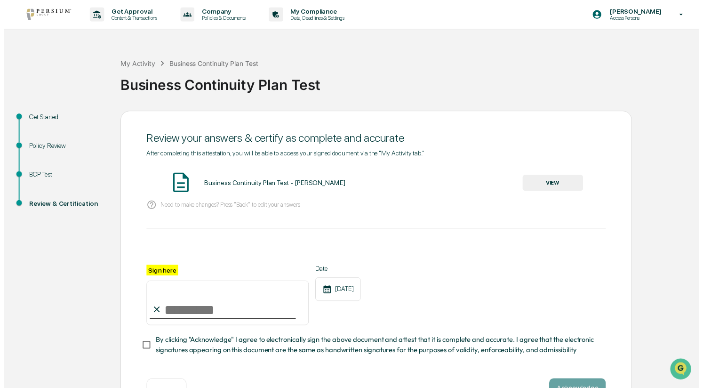
scroll to position [35, 0]
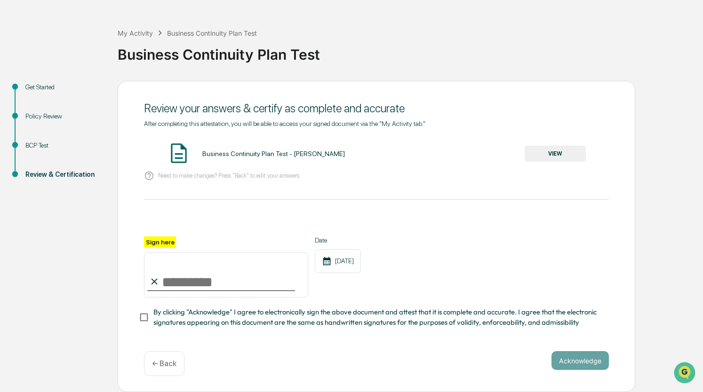
click at [184, 275] on input "Sign here" at bounding box center [226, 275] width 164 height 45
type input "**********"
click at [568, 359] on button "Acknowledge" at bounding box center [580, 361] width 57 height 19
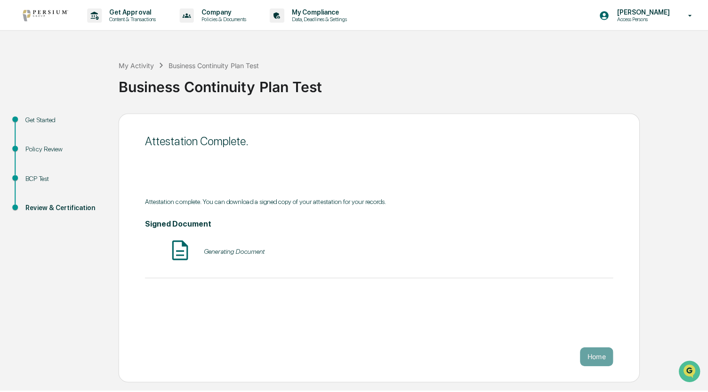
scroll to position [0, 0]
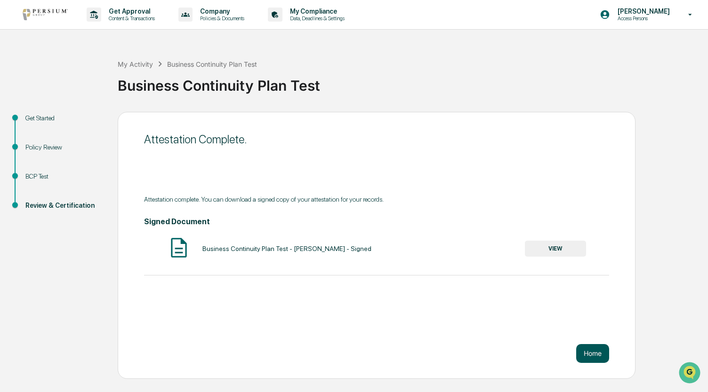
click at [592, 356] on button "Home" at bounding box center [592, 353] width 33 height 19
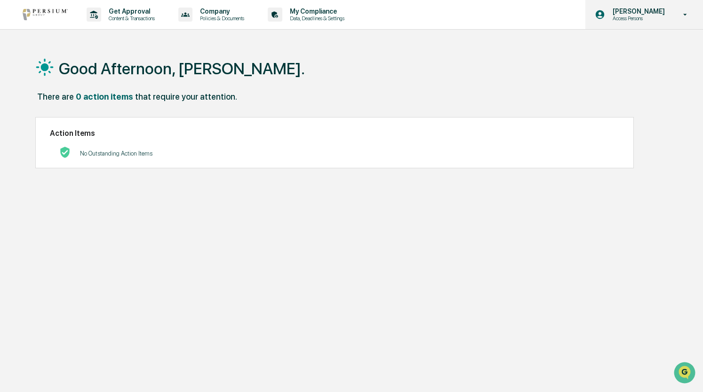
click at [688, 18] on icon at bounding box center [685, 14] width 16 height 9
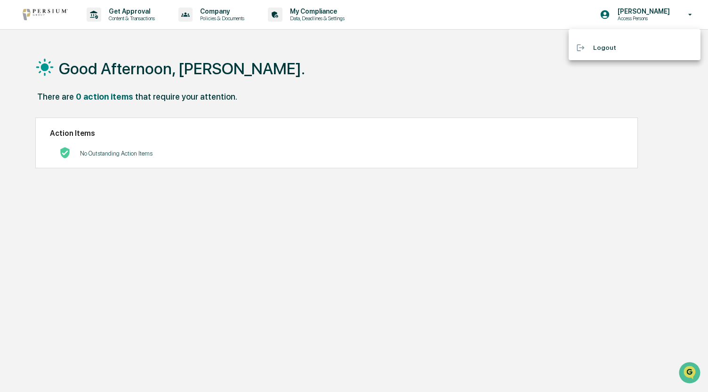
click at [645, 48] on li "Logout" at bounding box center [635, 47] width 132 height 17
